Goal: Task Accomplishment & Management: Use online tool/utility

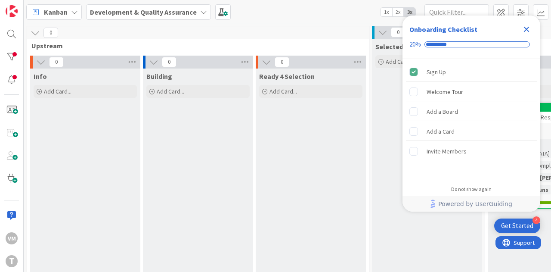
click at [529, 29] on icon "Close Checklist" at bounding box center [526, 29] width 10 height 10
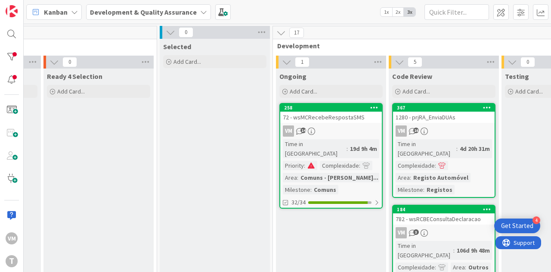
scroll to position [0, 213]
click at [353, 124] on div "258 72 - wsMCRecebeRespostaSMS VM 14 Time in Column : 19d 9h 4m Priority : Comp…" at bounding box center [330, 155] width 103 height 105
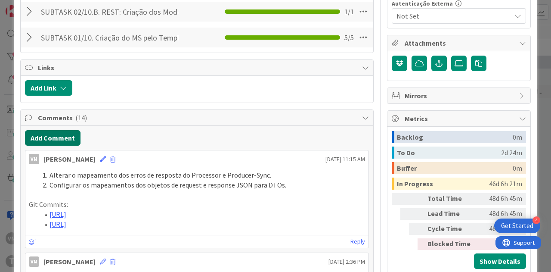
scroll to position [430, 0]
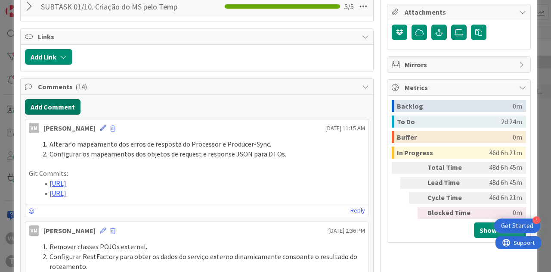
click at [34, 99] on button "Add Comment" at bounding box center [53, 106] width 56 height 15
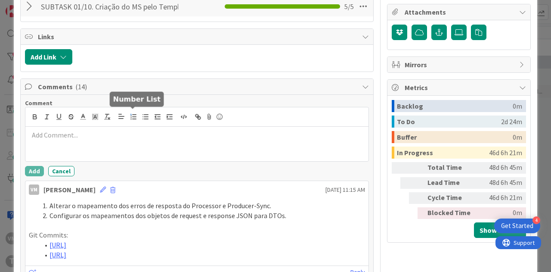
click at [132, 116] on icon "button" at bounding box center [134, 117] width 8 height 8
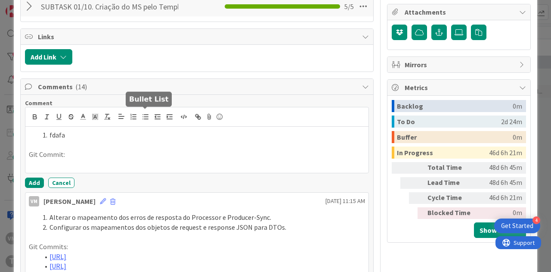
click at [143, 114] on icon "button" at bounding box center [146, 117] width 8 height 8
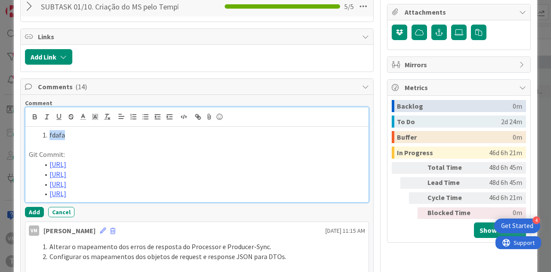
drag, startPoint x: 77, startPoint y: 135, endPoint x: 49, endPoint y: 135, distance: 28.4
click at [49, 135] on li "fdafa" at bounding box center [202, 135] width 326 height 10
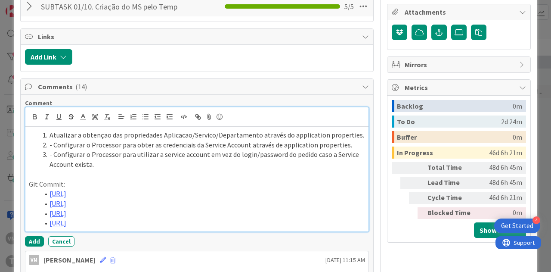
click at [52, 144] on li "- Configurar o Processor para obter as credenciais da Service Account através d…" at bounding box center [202, 145] width 326 height 10
click at [111, 161] on li "Configurar o Processor para utilizar a service account em vez do login/password…" at bounding box center [202, 158] width 326 height 19
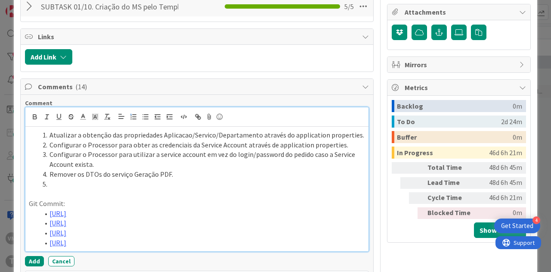
click at [88, 179] on li at bounding box center [202, 184] width 326 height 10
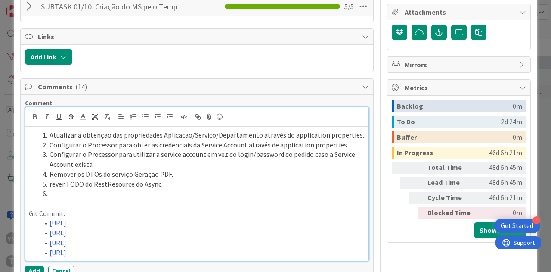
click at [52, 181] on li "rever TODO do RestResource do Async." at bounding box center [202, 184] width 326 height 10
click at [60, 189] on li at bounding box center [202, 194] width 326 height 10
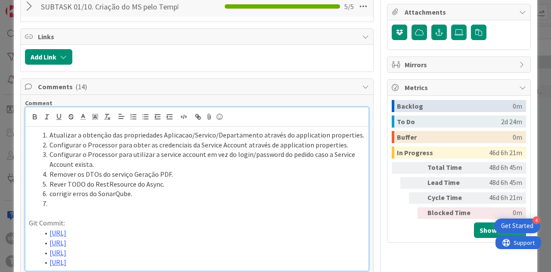
click at [52, 189] on li "corrigir erros do SonarQube." at bounding box center [202, 194] width 326 height 10
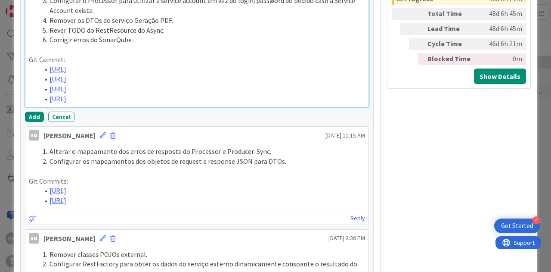
scroll to position [603, 0]
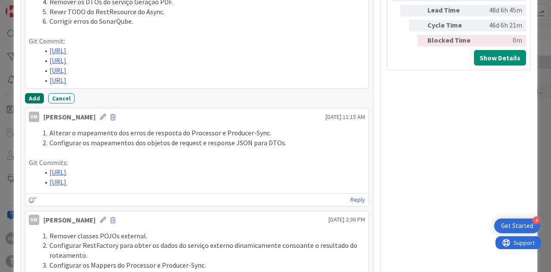
click at [35, 103] on button "Add" at bounding box center [34, 98] width 19 height 10
